Goal: Task Accomplishment & Management: Manage account settings

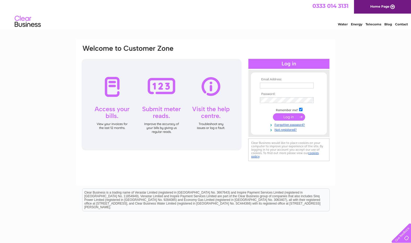
type input "accounts@weebluecoo.co.uk"
click at [288, 118] on input "submit" at bounding box center [289, 116] width 32 height 7
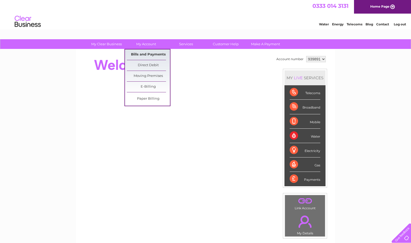
click at [147, 55] on link "Bills and Payments" at bounding box center [148, 54] width 43 height 10
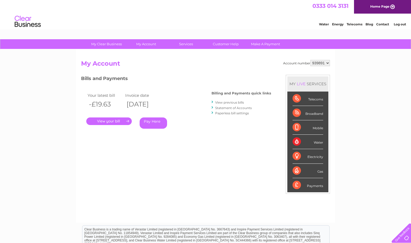
click at [326, 62] on select "939891 946215" at bounding box center [320, 63] width 20 height 6
select select "946215"
click at [310, 60] on select "939891 946215" at bounding box center [320, 63] width 20 height 6
click at [113, 121] on link "." at bounding box center [108, 121] width 45 height 8
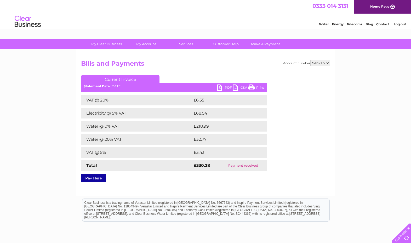
click at [219, 89] on link "PDF" at bounding box center [225, 88] width 16 height 8
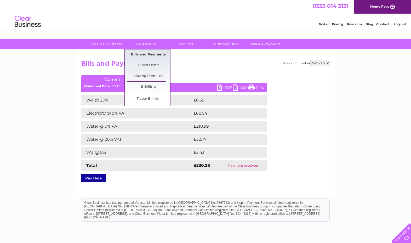
click at [141, 54] on link "Bills and Payments" at bounding box center [148, 54] width 43 height 10
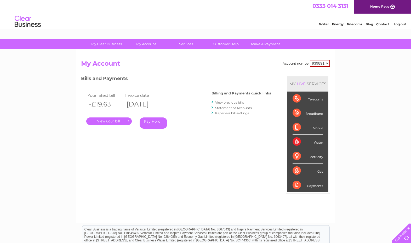
click at [227, 102] on link "View previous bills" at bounding box center [229, 102] width 29 height 4
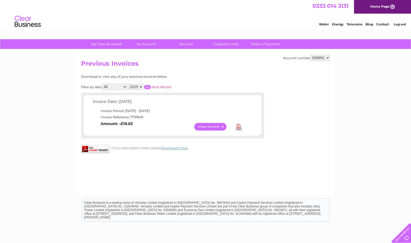
click at [327, 58] on select "939891 946215" at bounding box center [320, 58] width 20 height 6
select select "946215"
click at [310, 55] on select "939891 946215" at bounding box center [320, 58] width 20 height 6
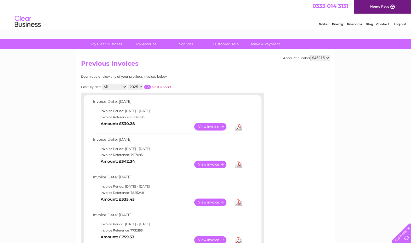
click at [214, 164] on link "View" at bounding box center [213, 164] width 38 height 8
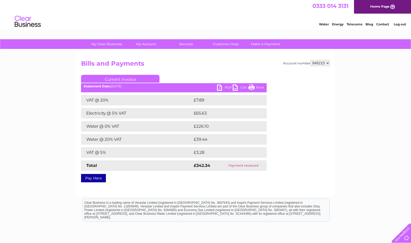
click at [225, 89] on link "PDF" at bounding box center [225, 88] width 16 height 8
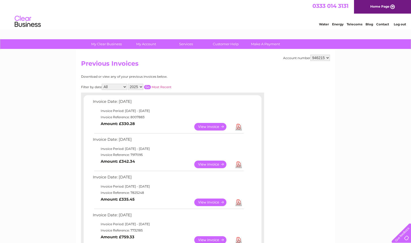
click at [212, 202] on link "View" at bounding box center [213, 202] width 38 height 8
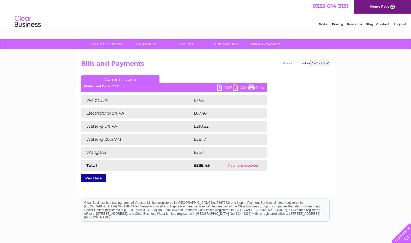
click at [226, 88] on link "PDF" at bounding box center [225, 88] width 16 height 8
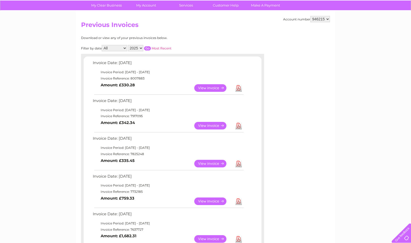
scroll to position [65, 0]
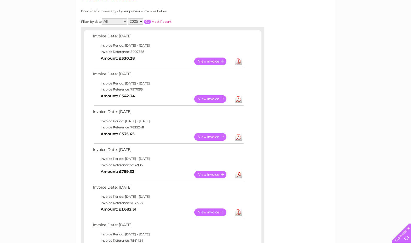
click at [213, 175] on link "View" at bounding box center [213, 175] width 38 height 8
click at [209, 61] on link "View" at bounding box center [213, 61] width 38 height 8
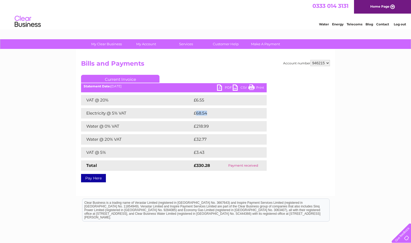
drag, startPoint x: 207, startPoint y: 113, endPoint x: 197, endPoint y: 114, distance: 10.2
click at [197, 114] on td "£68.54" at bounding box center [224, 113] width 64 height 10
copy td "68.54"
drag, startPoint x: 204, startPoint y: 139, endPoint x: 197, endPoint y: 139, distance: 7.6
click at [197, 139] on td "£32.77" at bounding box center [224, 139] width 64 height 10
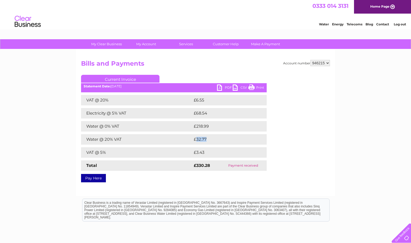
copy td "32.77"
drag, startPoint x: 212, startPoint y: 128, endPoint x: 197, endPoint y: 127, distance: 15.2
click at [197, 127] on td "£218.99" at bounding box center [224, 126] width 65 height 10
copy td "218.99"
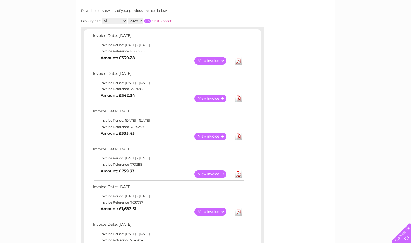
click at [207, 100] on link "View" at bounding box center [213, 99] width 38 height 8
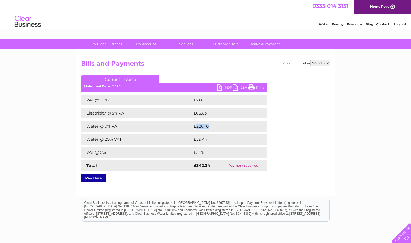
drag, startPoint x: 209, startPoint y: 125, endPoint x: 195, endPoint y: 126, distance: 13.9
click at [195, 126] on td "£226.10" at bounding box center [224, 126] width 65 height 10
copy td "226.10"
drag, startPoint x: 208, startPoint y: 140, endPoint x: 196, endPoint y: 139, distance: 11.8
click at [196, 139] on td "£39.44" at bounding box center [224, 139] width 64 height 10
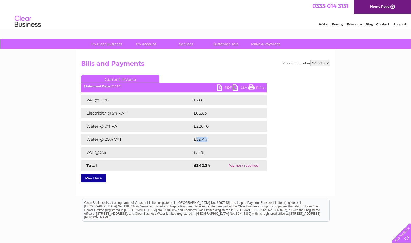
copy td "39.44"
drag, startPoint x: 207, startPoint y: 113, endPoint x: 196, endPoint y: 113, distance: 11.0
click at [196, 113] on td "£65.63" at bounding box center [224, 113] width 64 height 10
copy td "65.63"
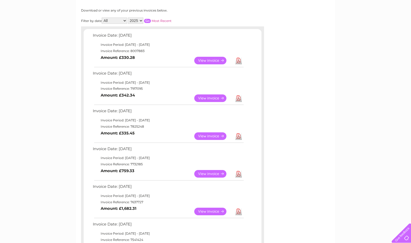
click at [208, 136] on link "View" at bounding box center [213, 136] width 38 height 8
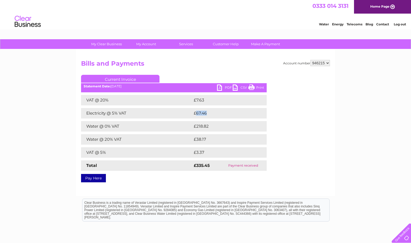
drag, startPoint x: 209, startPoint y: 112, endPoint x: 196, endPoint y: 113, distance: 13.1
click at [196, 113] on td "£67.46" at bounding box center [224, 113] width 64 height 10
copy td "67.46"
drag, startPoint x: 209, startPoint y: 126, endPoint x: 197, endPoint y: 128, distance: 12.2
click at [197, 128] on td "£218.82" at bounding box center [224, 126] width 65 height 10
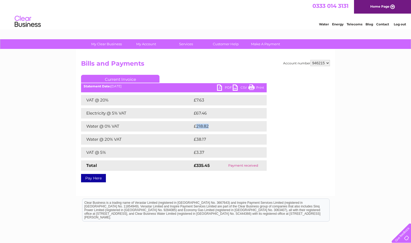
copy td "218.82"
drag, startPoint x: 205, startPoint y: 139, endPoint x: 195, endPoint y: 139, distance: 10.2
click at [195, 139] on td "£38.17" at bounding box center [223, 139] width 63 height 10
copy td "38.17"
